Goal: Contribute content: Add original content to the website for others to see

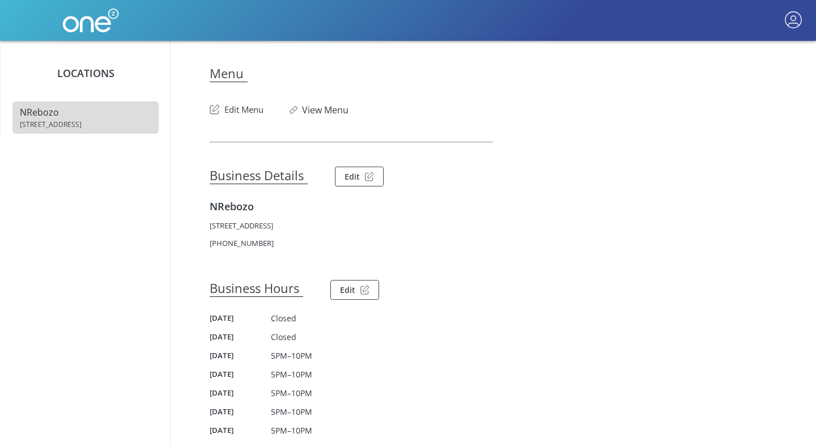
click at [240, 107] on button "Edit Menu" at bounding box center [237, 107] width 54 height 18
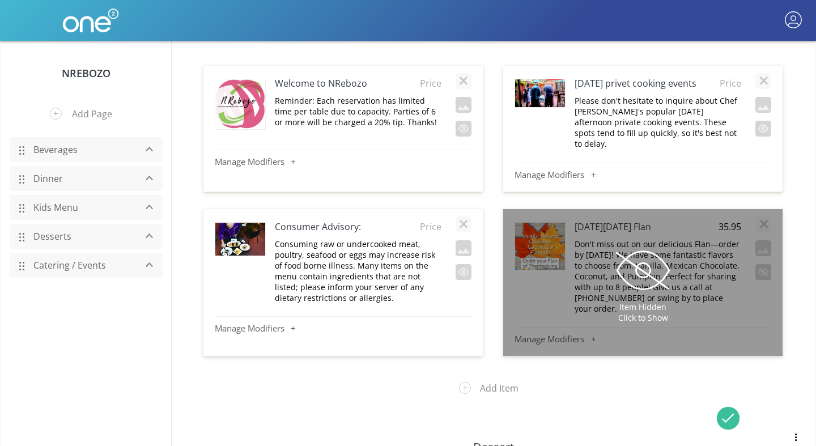
scroll to position [545, 0]
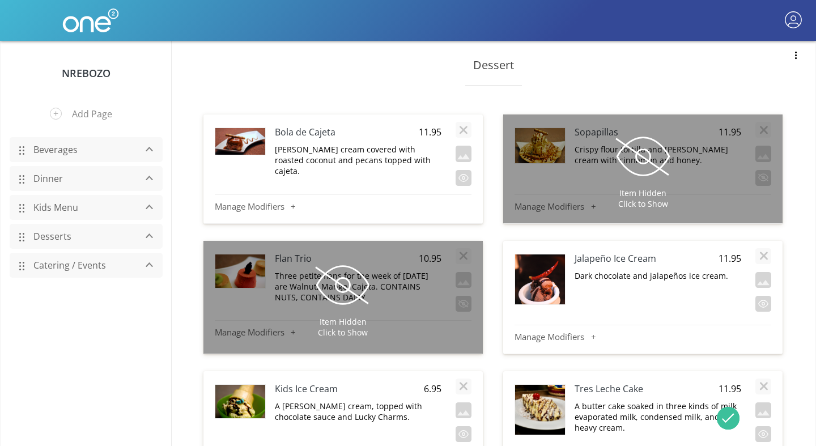
click at [48, 177] on link "Dinner" at bounding box center [82, 179] width 108 height 22
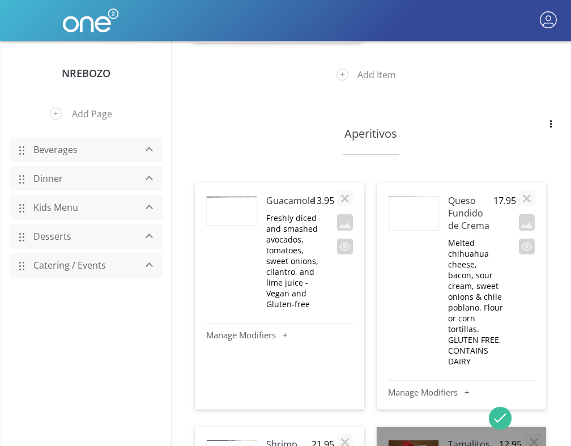
scroll to position [11733, 0]
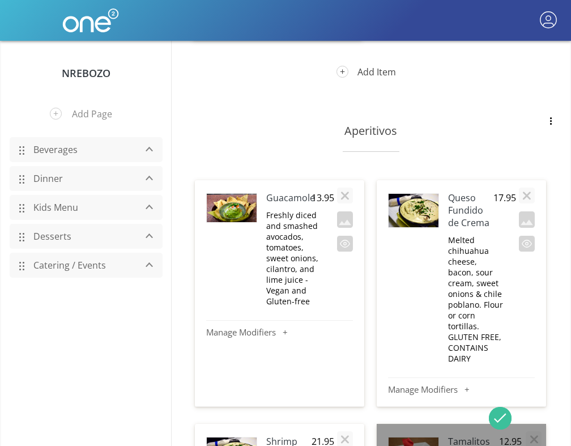
click at [370, 87] on button "Add Item" at bounding box center [370, 71] width 85 height 29
type input "Ribeye Taco"
type textarea "T"
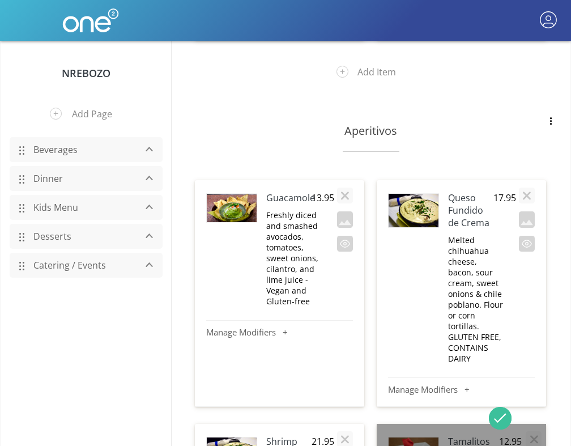
scroll to position [10, 0]
type textarea "Thinly slice Ribeye on a taco with Oaxaca cheese and grilled onions. with a Jal…"
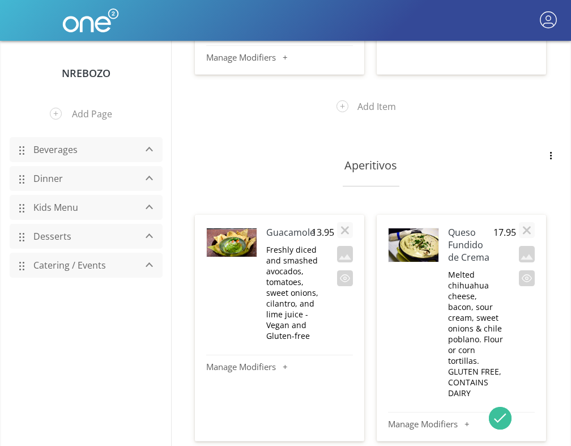
scroll to position [11693, 0]
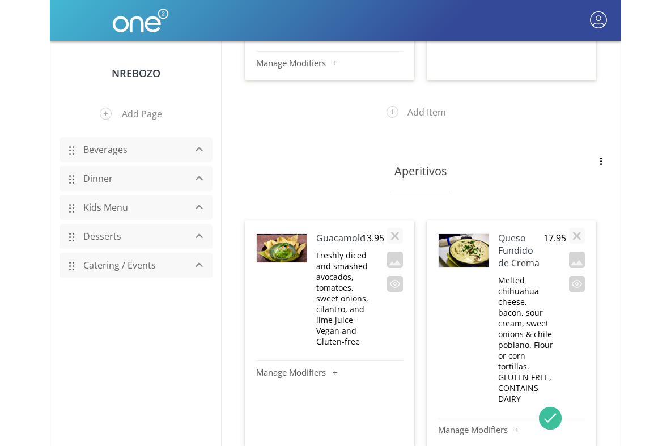
scroll to position [0, 0]
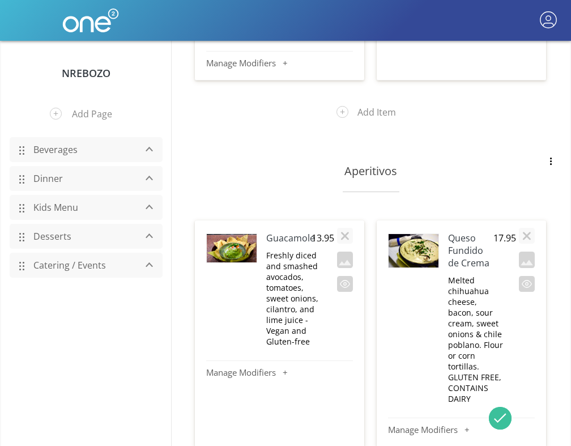
type textarea "thinly slice Ribeye on a taco with Oaxaca cheese and grilled onions. with a Jal…"
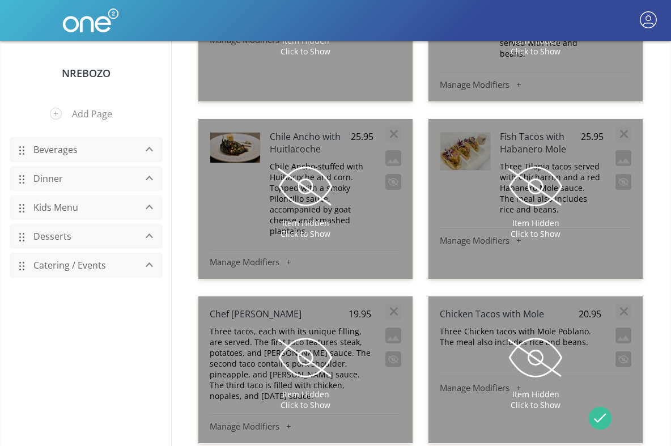
scroll to position [7964, 0]
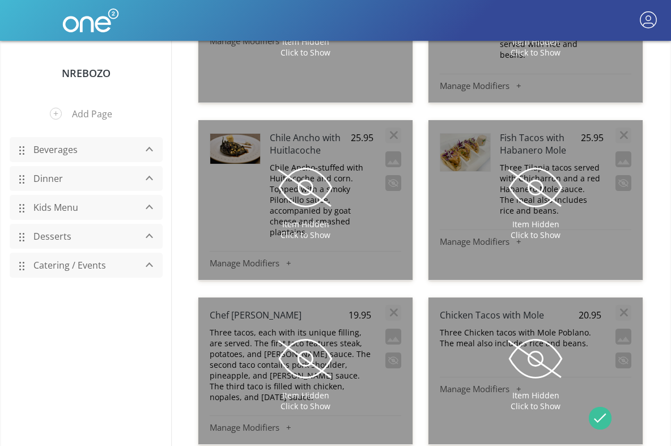
type textarea "Thinly sliced Ribeye taco with melted Oaxaca cheese and Salsa Maggi grilled oni…"
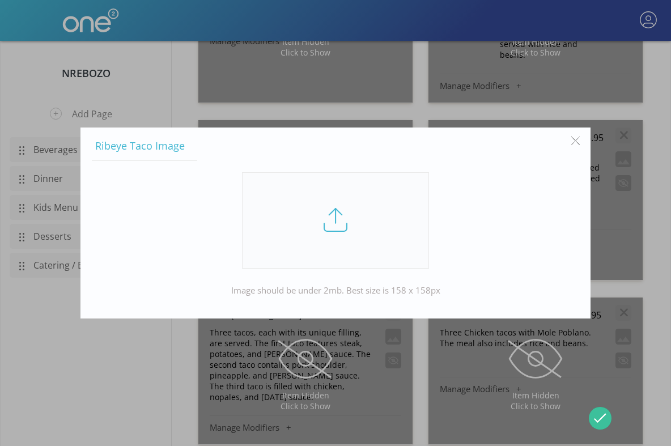
click at [331, 225] on link at bounding box center [335, 220] width 187 height 96
click at [0, 0] on input "file" at bounding box center [0, 0] width 0 height 0
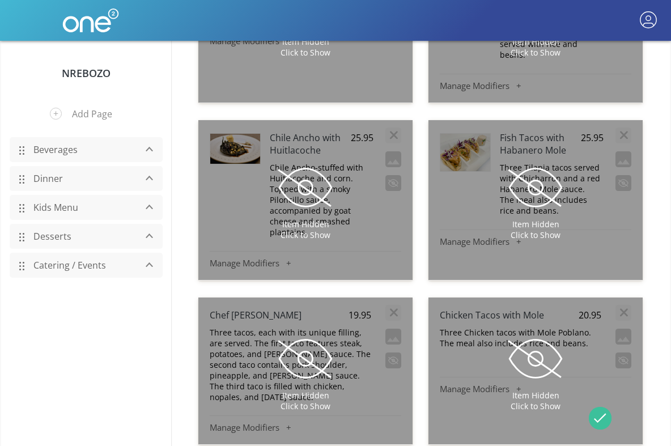
type input "20.95"
